Goal: Information Seeking & Learning: Learn about a topic

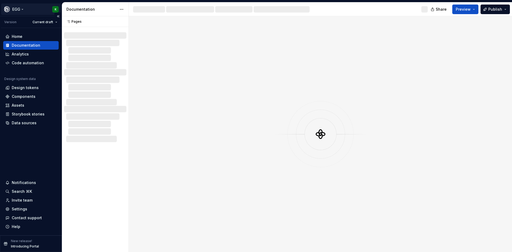
click at [23, 9] on html "EGG K Version Current draft Home Documentation Analytics Code automation Design…" at bounding box center [256, 126] width 512 height 252
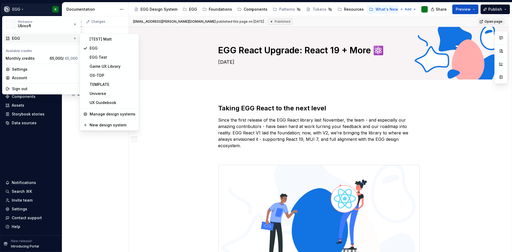
click at [334, 118] on html "EGG K Version Current draft Home Documentation Analytics Code automation Design…" at bounding box center [256, 126] width 512 height 252
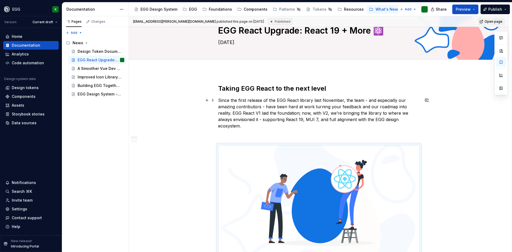
click at [300, 113] on p "Since the first release of the EGG React library last November, the team - and …" at bounding box center [319, 113] width 202 height 32
click at [68, 148] on div "Pages Changes Add Accessibility guide for tree Page tree. Navigate the tree wit…" at bounding box center [95, 134] width 67 height 236
type textarea "*"
